Goal: Use online tool/utility: Utilize a website feature to perform a specific function

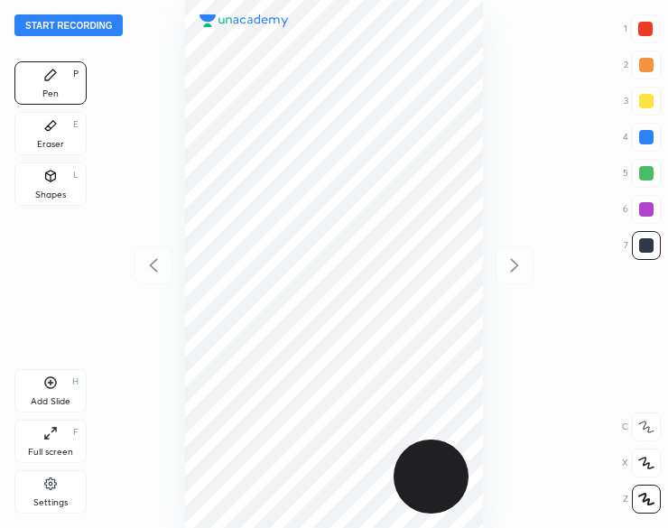
scroll to position [528, 379]
click at [70, 33] on button "Start recording" at bounding box center [68, 25] width 108 height 22
click at [69, 184] on div "Shapes L" at bounding box center [50, 184] width 72 height 43
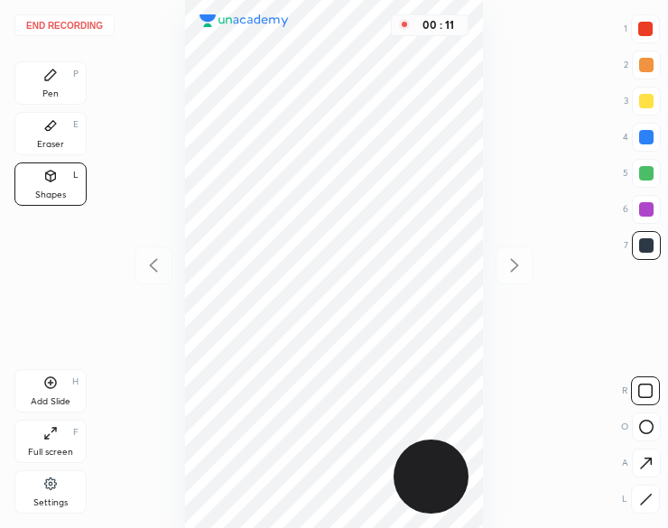
click at [36, 86] on div "Pen P" at bounding box center [50, 82] width 72 height 43
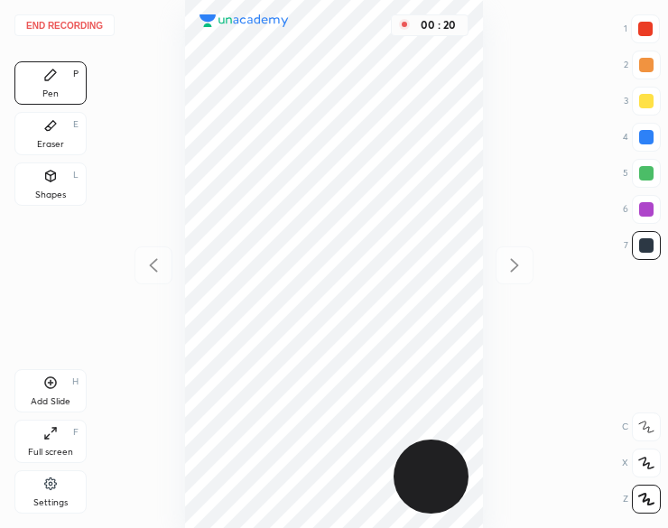
click at [649, 28] on div at bounding box center [646, 29] width 14 height 14
click at [40, 386] on div "Add Slide H" at bounding box center [50, 390] width 72 height 43
click at [640, 247] on div at bounding box center [646, 245] width 14 height 14
click at [85, 13] on div "End recording 1 2 3 4 5 6 7 R O A L C X Z Erase all C X Z Pen P Eraser E Shapes…" at bounding box center [334, 264] width 668 height 528
click at [54, 19] on button "End recording" at bounding box center [64, 25] width 100 height 22
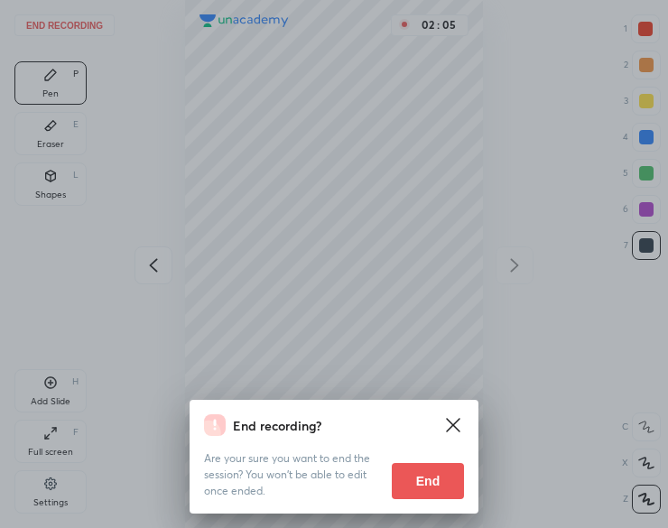
click at [427, 487] on button "End" at bounding box center [428, 481] width 72 height 36
